Goal: Transaction & Acquisition: Book appointment/travel/reservation

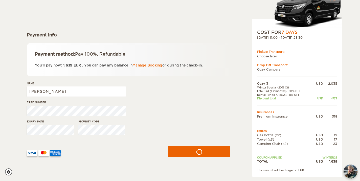
click at [141, 98] on div "Name Isha Dhawan" at bounding box center [128, 90] width 203 height 19
click at [72, 95] on input "Isha Dhawan" at bounding box center [76, 91] width 99 height 10
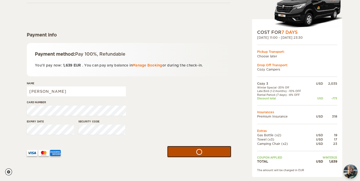
click at [200, 154] on icon "submit" at bounding box center [199, 152] width 8 height 8
click at [63, 92] on input "Sonal Samal" at bounding box center [76, 91] width 99 height 10
type input "Isha Dhawan"
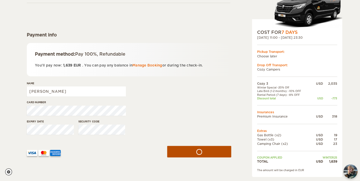
click at [60, 132] on div "Expiry date Security code" at bounding box center [128, 128] width 203 height 19
click at [117, 143] on div at bounding box center [94, 150] width 140 height 25
click at [166, 93] on div "Name Isha Dhawan" at bounding box center [128, 90] width 203 height 19
click at [218, 154] on button "submit" at bounding box center [199, 151] width 64 height 11
